Goal: Task Accomplishment & Management: Manage account settings

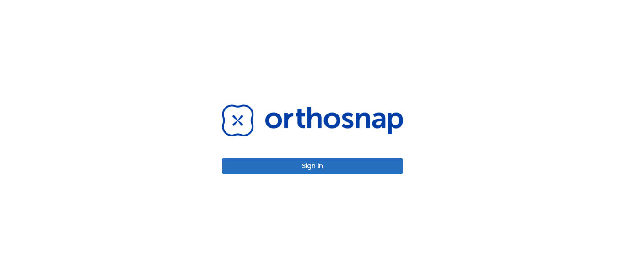
click at [314, 161] on button "Sign in" at bounding box center [312, 165] width 181 height 15
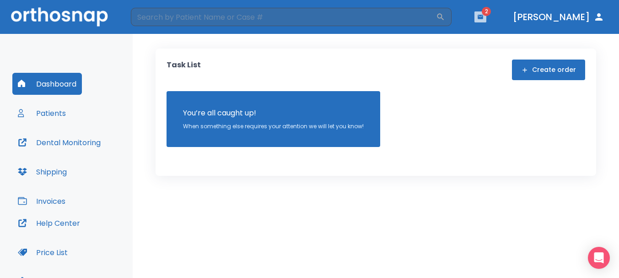
click at [483, 17] on icon "button" at bounding box center [479, 17] width 5 height 4
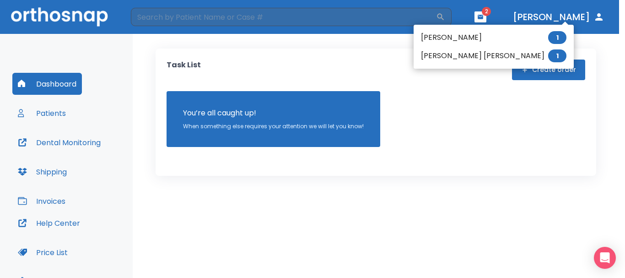
click at [470, 33] on li "[PERSON_NAME] 1" at bounding box center [493, 37] width 160 height 18
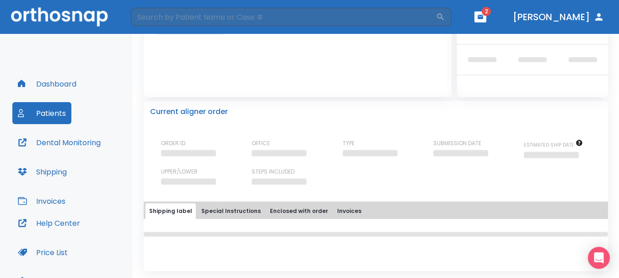
scroll to position [144, 0]
click at [37, 112] on button "Patients" at bounding box center [41, 113] width 59 height 22
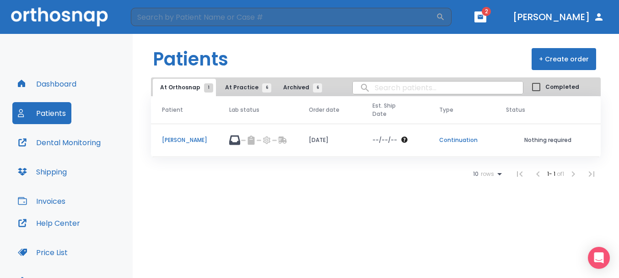
click at [230, 87] on span "At Practice 6" at bounding box center [246, 87] width 42 height 8
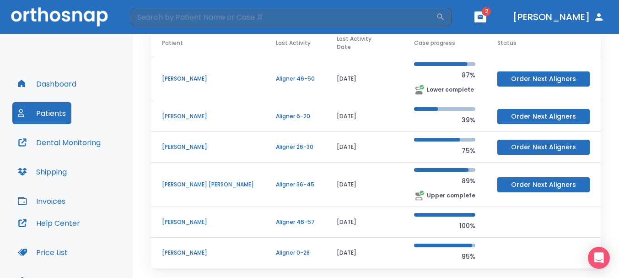
scroll to position [75, 0]
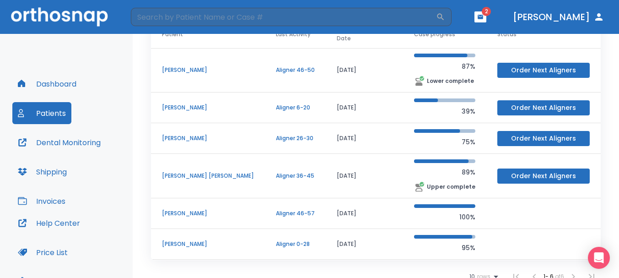
click at [176, 209] on p "[PERSON_NAME]" at bounding box center [208, 213] width 92 height 8
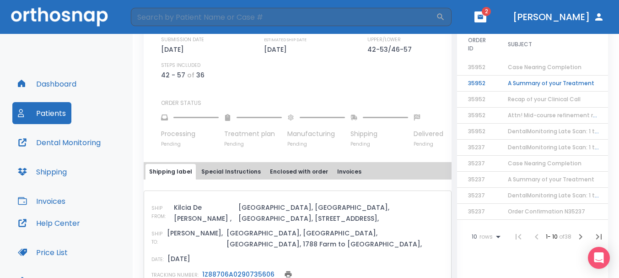
scroll to position [327, 0]
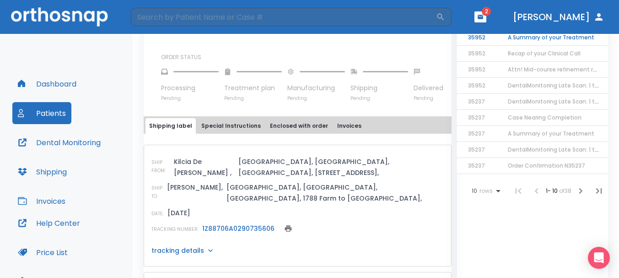
click at [254, 224] on link "1Z88706A0290735606" at bounding box center [238, 228] width 72 height 9
